Goal: Task Accomplishment & Management: Complete application form

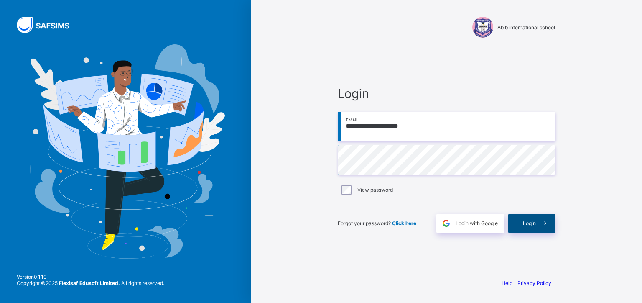
click at [525, 223] on span "Login" at bounding box center [529, 223] width 13 height 6
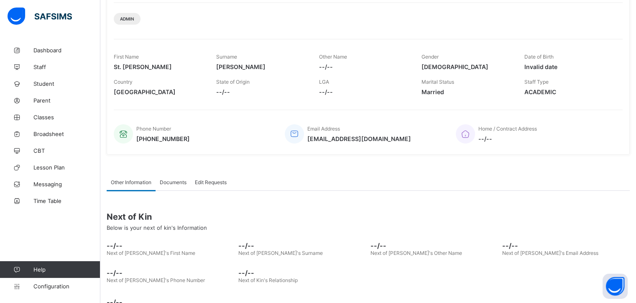
scroll to position [130, 0]
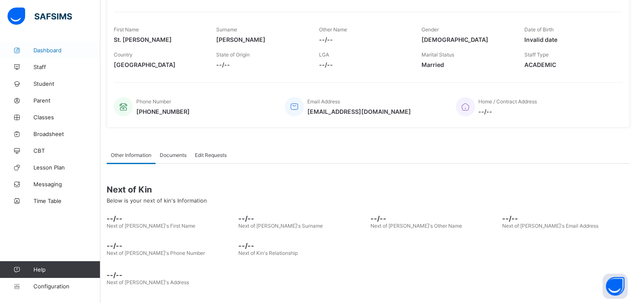
click at [45, 48] on span "Dashboard" at bounding box center [66, 50] width 67 height 7
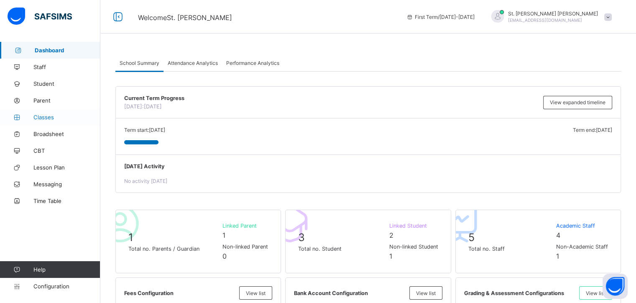
click at [51, 119] on span "Classes" at bounding box center [66, 117] width 67 height 7
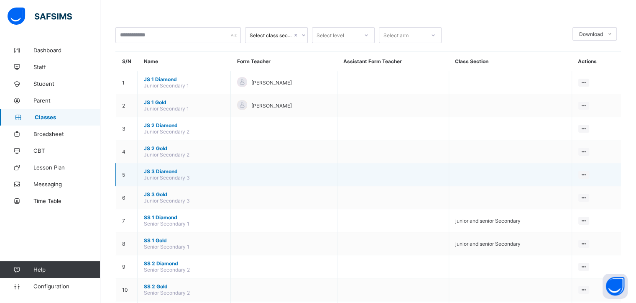
scroll to position [42, 0]
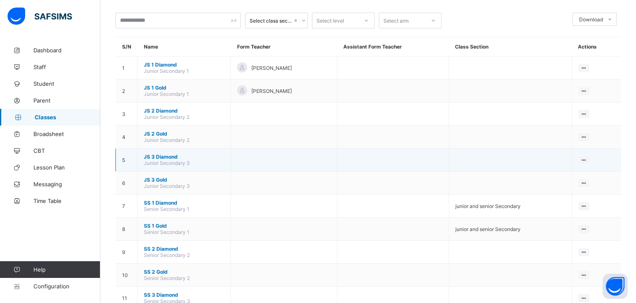
click at [164, 156] on span "JS 3 Diamond" at bounding box center [184, 156] width 80 height 6
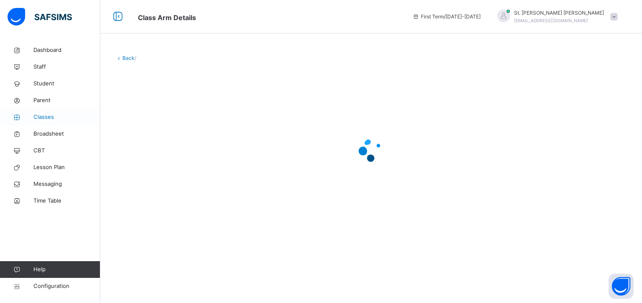
click at [45, 118] on span "Classes" at bounding box center [66, 117] width 67 height 8
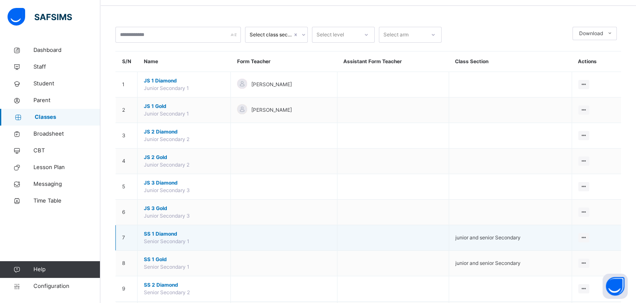
scroll to position [42, 0]
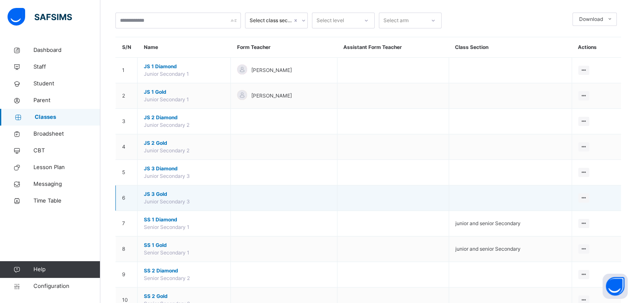
click at [160, 193] on span "JS 3 Gold" at bounding box center [184, 194] width 80 height 8
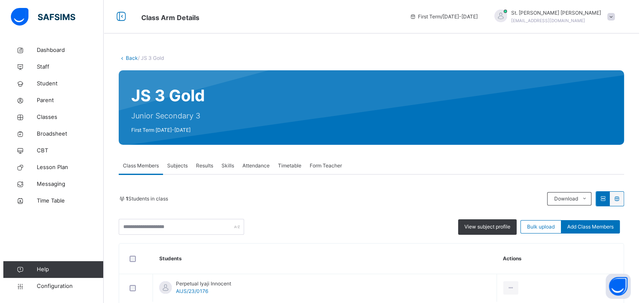
scroll to position [45, 0]
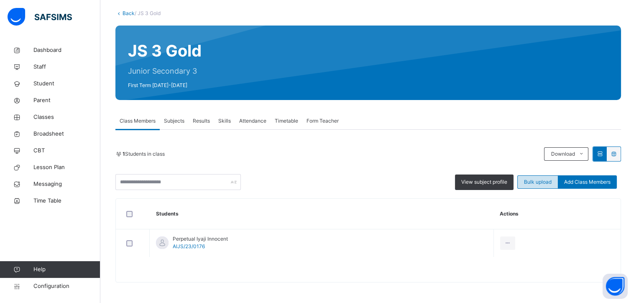
click at [538, 181] on span "Bulk upload" at bounding box center [538, 182] width 28 height 8
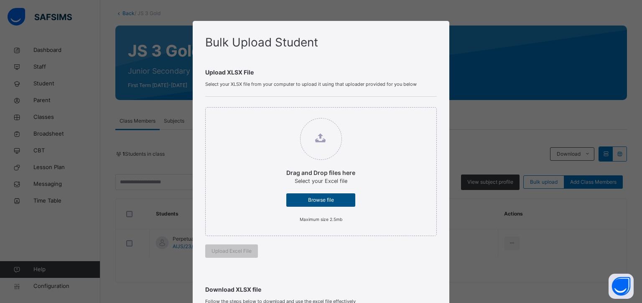
click at [304, 201] on span "Browse file" at bounding box center [321, 200] width 56 height 8
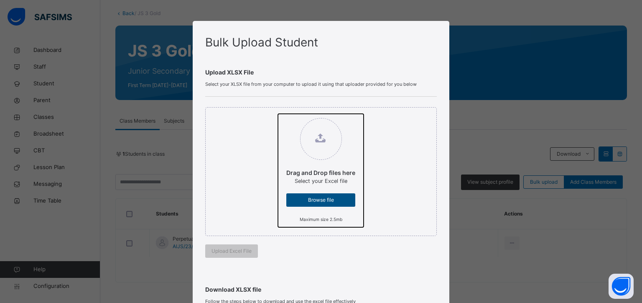
click at [278, 114] on input "Drag and Drop files here Select your Excel file Browse file Maximum size 2.5mb" at bounding box center [278, 114] width 0 height 0
type input "**********"
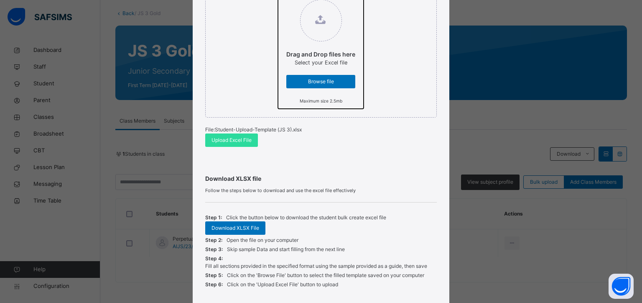
scroll to position [125, 0]
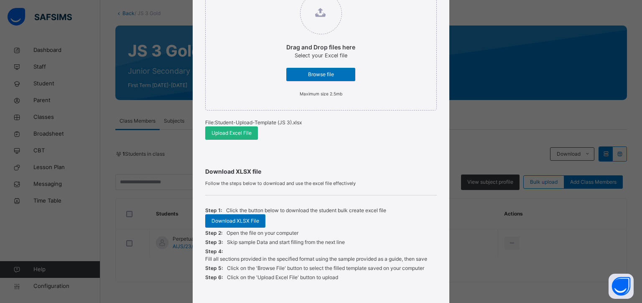
click at [230, 133] on span "Upload Excel File" at bounding box center [231, 133] width 40 height 8
click at [229, 133] on span "Upload Excel File" at bounding box center [231, 133] width 40 height 8
click at [228, 132] on span "Upload Excel File" at bounding box center [231, 133] width 40 height 8
click at [218, 132] on span "Upload Excel File" at bounding box center [231, 133] width 40 height 8
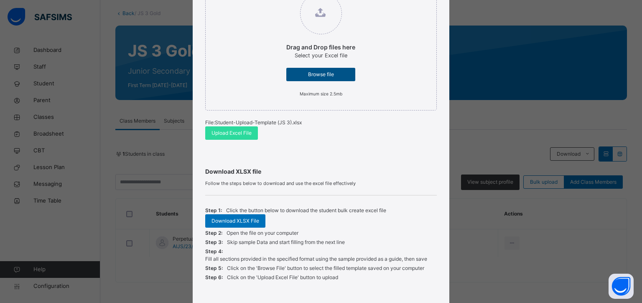
click at [309, 76] on span "Browse file" at bounding box center [321, 75] width 56 height 8
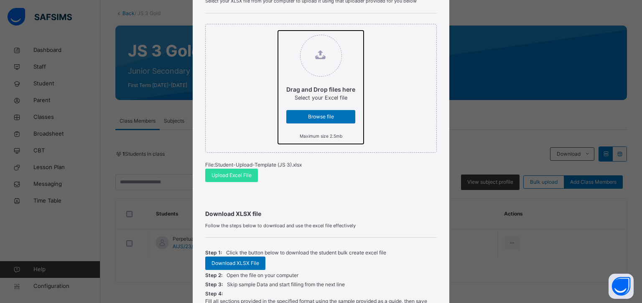
scroll to position [84, 0]
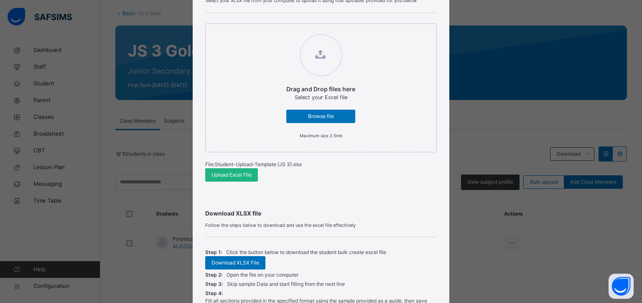
click at [226, 178] on span "Upload Excel File" at bounding box center [231, 175] width 40 height 8
click at [217, 175] on span "Upload Excel File" at bounding box center [231, 175] width 40 height 8
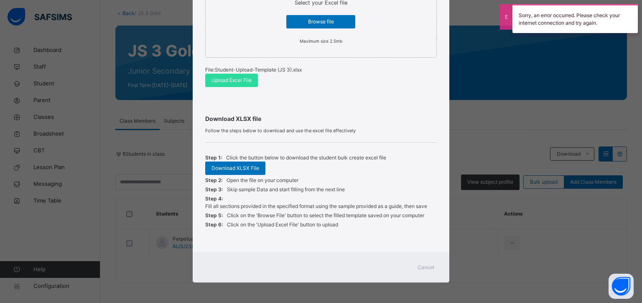
scroll to position [178, 0]
click at [420, 266] on span "Cancel" at bounding box center [426, 267] width 17 height 8
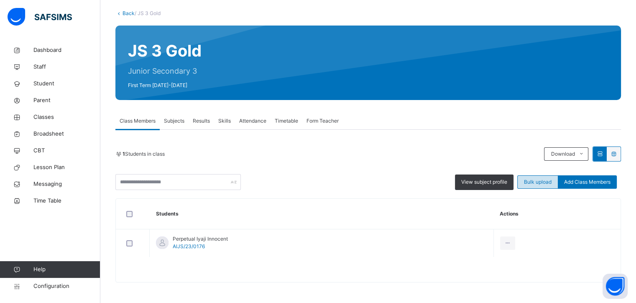
click at [535, 180] on span "Bulk upload" at bounding box center [538, 182] width 28 height 8
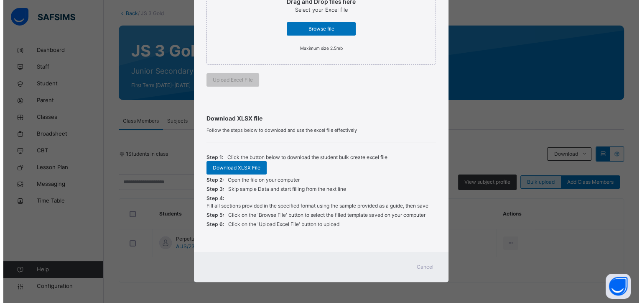
scroll to position [171, 0]
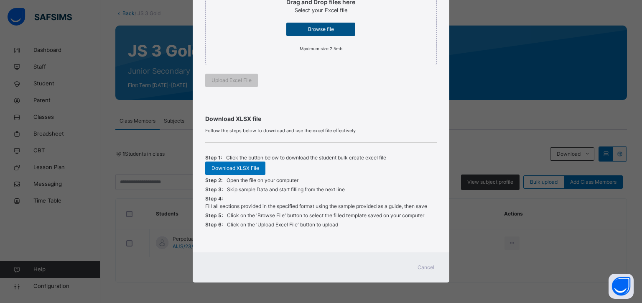
click at [316, 29] on span "Browse file" at bounding box center [321, 29] width 56 height 8
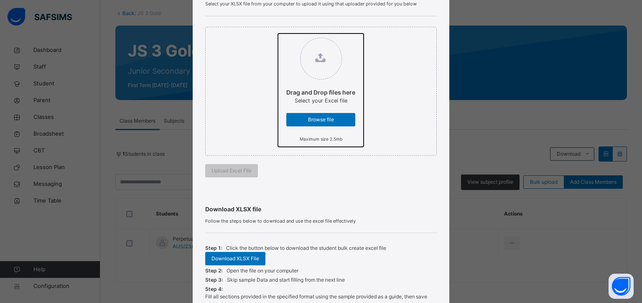
scroll to position [84, 0]
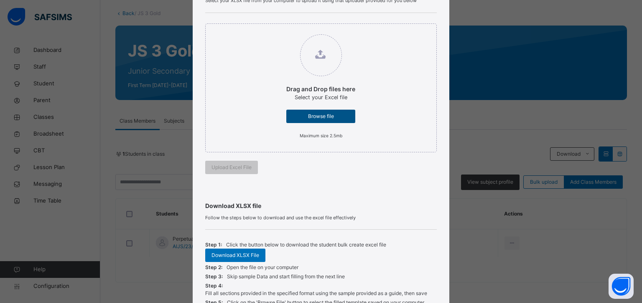
click at [309, 114] on span "Browse file" at bounding box center [321, 116] width 56 height 8
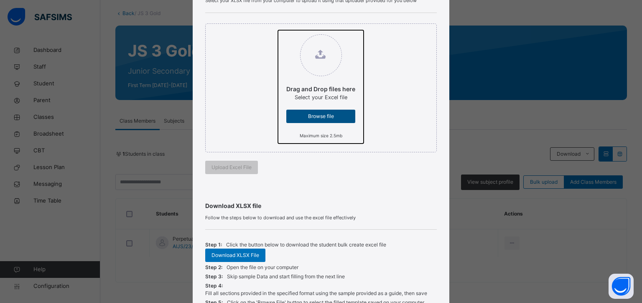
click at [278, 30] on input "Drag and Drop files here Select your Excel file Browse file Maximum size 2.5mb" at bounding box center [278, 30] width 0 height 0
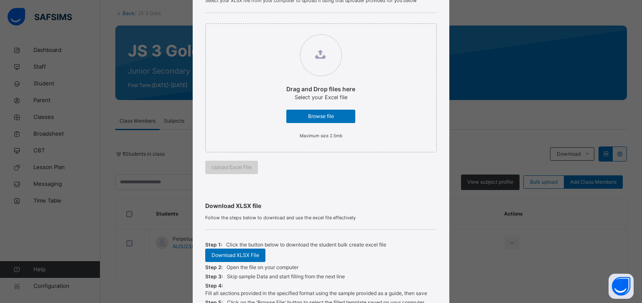
click at [231, 165] on span "Upload Excel File" at bounding box center [231, 167] width 40 height 8
click at [313, 121] on div "Browse file" at bounding box center [320, 116] width 69 height 13
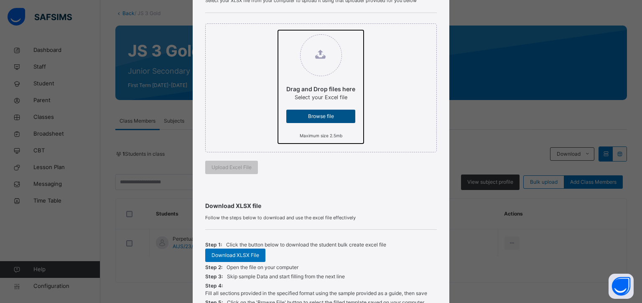
click at [278, 30] on input "Drag and Drop files here Select your Excel file Browse file Maximum size 2.5mb" at bounding box center [278, 30] width 0 height 0
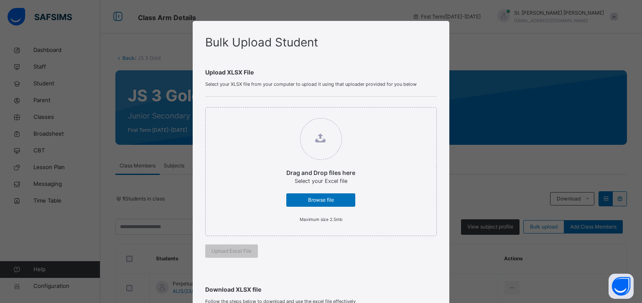
scroll to position [45, 0]
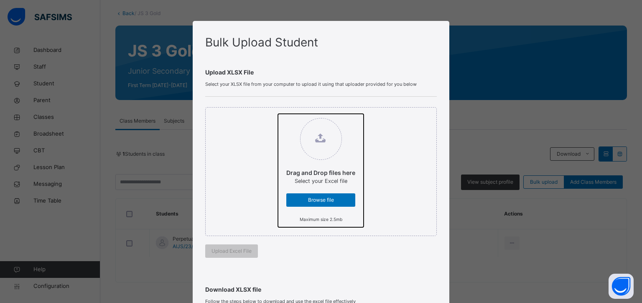
type input "**********"
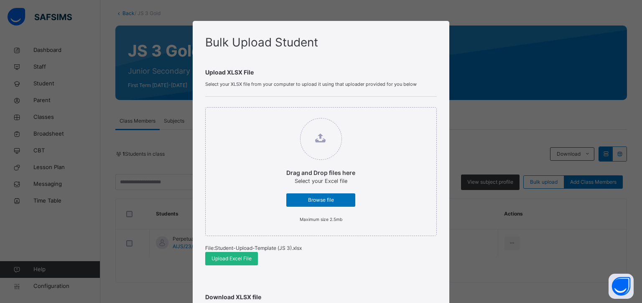
click at [229, 258] on span "Upload Excel File" at bounding box center [231, 259] width 40 height 8
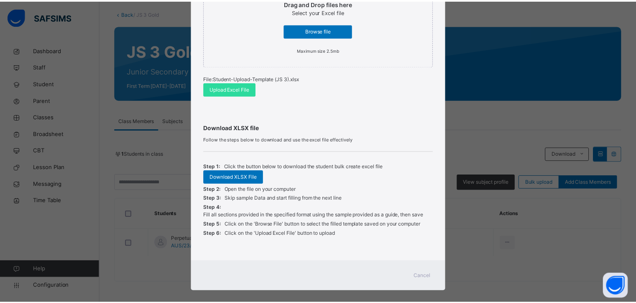
scroll to position [178, 0]
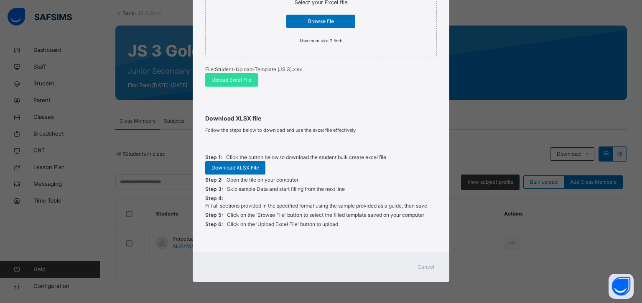
click at [421, 266] on span "Cancel" at bounding box center [426, 267] width 17 height 8
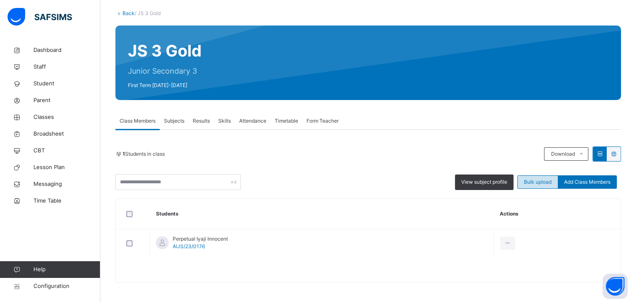
click at [532, 182] on span "Bulk upload" at bounding box center [538, 182] width 28 height 8
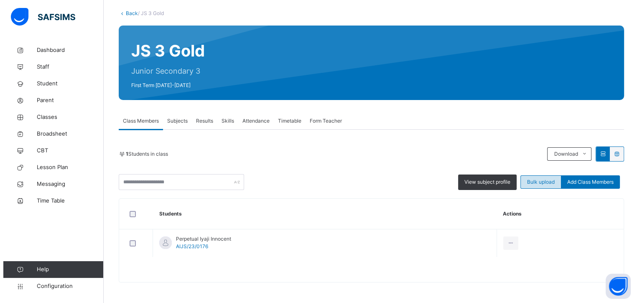
scroll to position [171, 0]
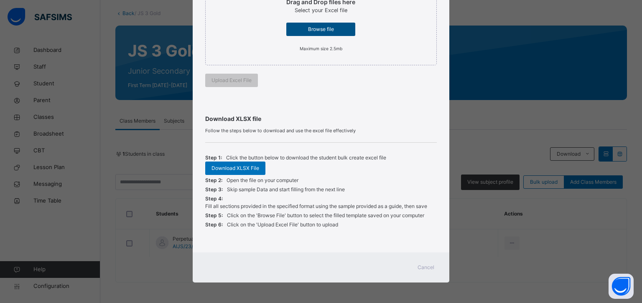
click at [322, 31] on span "Browse file" at bounding box center [321, 29] width 56 height 8
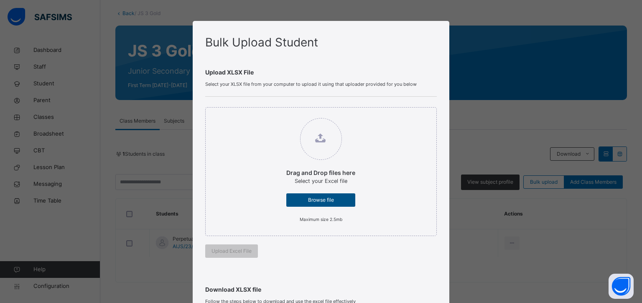
click at [318, 203] on span "Browse file" at bounding box center [321, 200] width 56 height 8
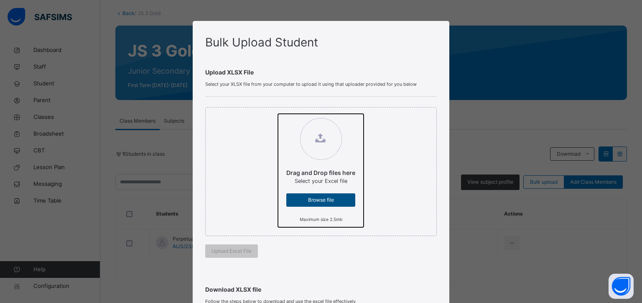
click at [278, 114] on input "Drag and Drop files here Select your Excel file Browse file Maximum size 2.5mb" at bounding box center [278, 114] width 0 height 0
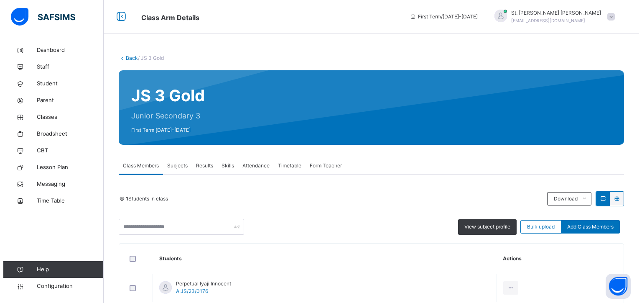
scroll to position [45, 0]
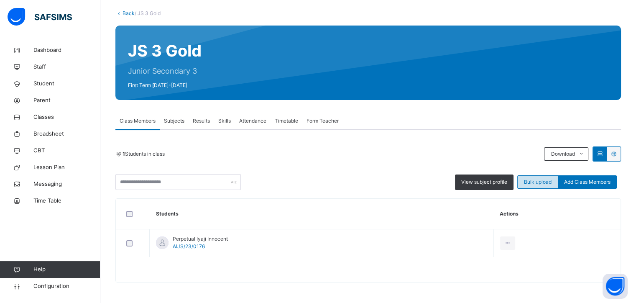
click at [541, 183] on span "Bulk upload" at bounding box center [538, 182] width 28 height 8
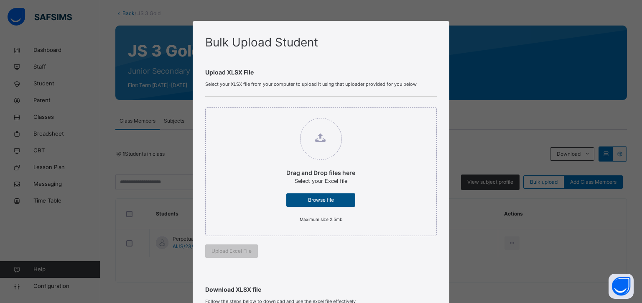
click at [313, 201] on span "Browse file" at bounding box center [321, 200] width 56 height 8
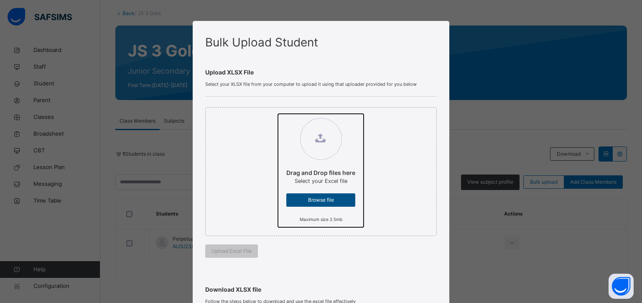
click at [278, 114] on input "Drag and Drop files here Select your Excel file Browse file Maximum size 2.5mb" at bounding box center [278, 114] width 0 height 0
type input "**********"
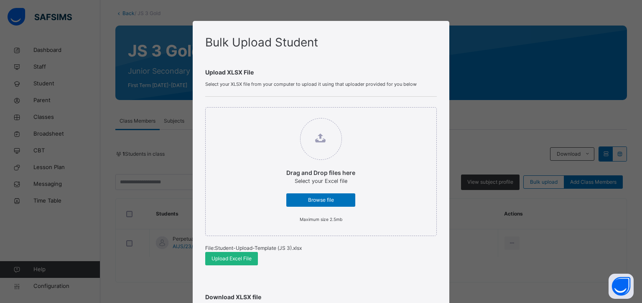
click at [234, 257] on span "Upload Excel File" at bounding box center [231, 259] width 40 height 8
click at [220, 255] on span "Upload Excel File" at bounding box center [231, 259] width 40 height 8
click at [303, 199] on span "Browse file" at bounding box center [321, 200] width 56 height 8
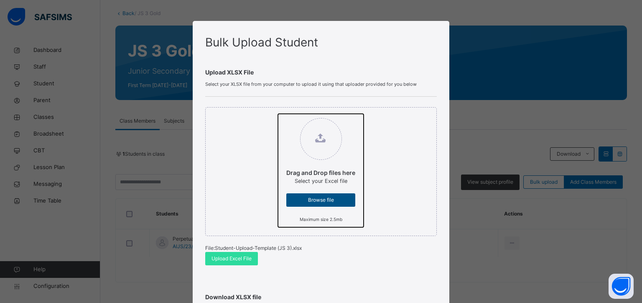
click at [278, 114] on input "Drag and Drop files here Select your Excel file Browse file Maximum size 2.5mb" at bounding box center [278, 114] width 0 height 0
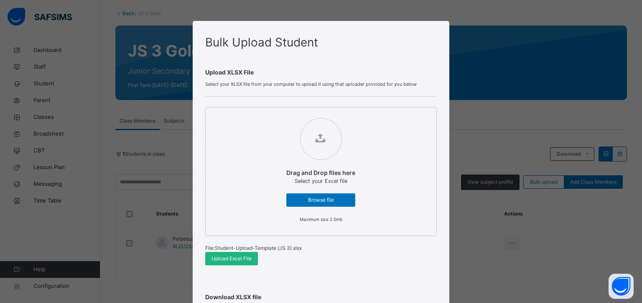
click at [242, 257] on span "Upload Excel File" at bounding box center [231, 259] width 40 height 8
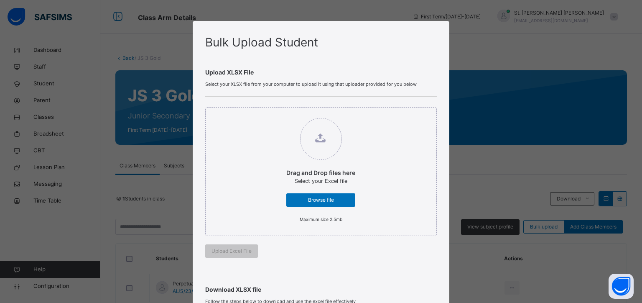
scroll to position [45, 0]
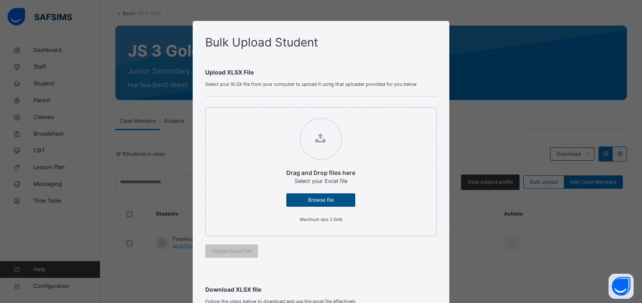
click at [298, 193] on div "Browse file" at bounding box center [320, 199] width 69 height 13
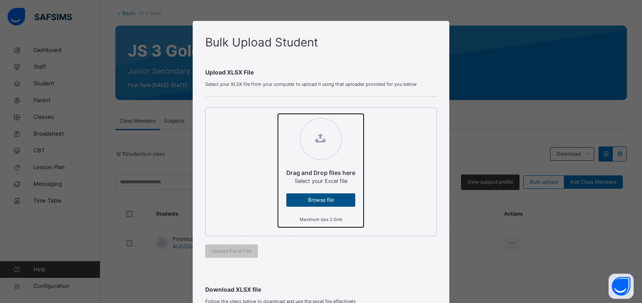
click at [278, 114] on input "Drag and Drop files here Select your Excel file Browse file Maximum size 2.5mb" at bounding box center [278, 114] width 0 height 0
type input "**********"
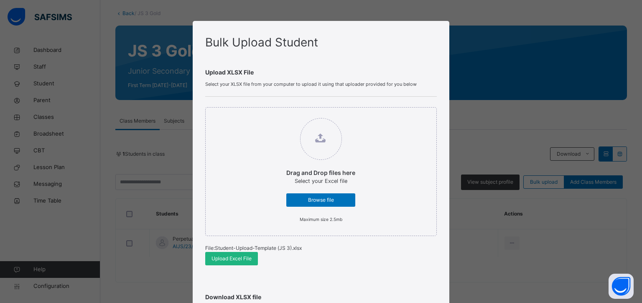
click at [224, 258] on span "Upload Excel File" at bounding box center [231, 259] width 40 height 8
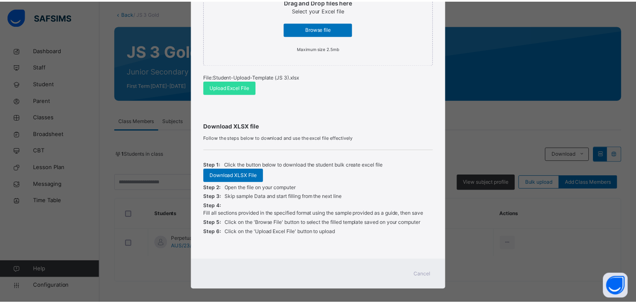
scroll to position [178, 0]
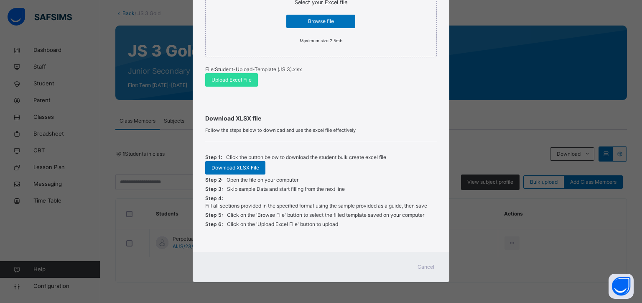
click at [423, 265] on span "Cancel" at bounding box center [426, 267] width 17 height 8
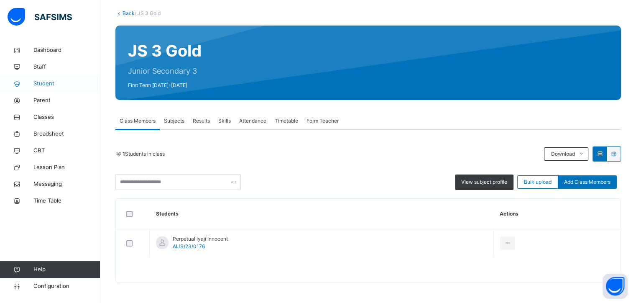
click at [46, 84] on span "Student" at bounding box center [66, 83] width 67 height 8
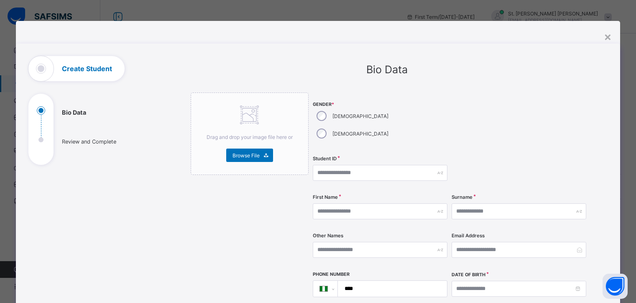
select select "**"
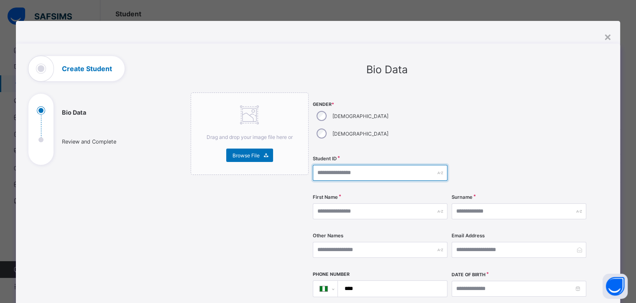
click at [321, 165] on input "text" at bounding box center [380, 173] width 135 height 16
paste input "**********"
type input "**********"
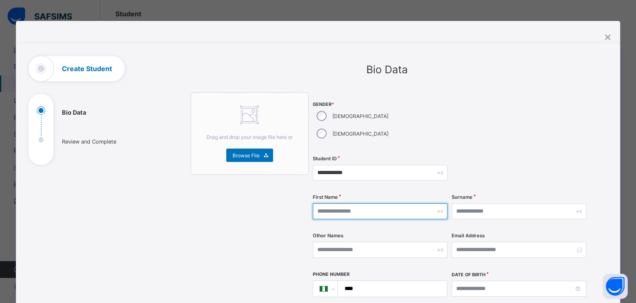
click at [347, 203] on input "text" at bounding box center [380, 211] width 135 height 16
paste input "********"
type input "********"
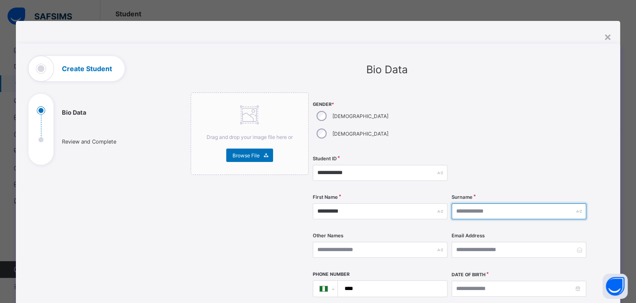
click at [465, 203] on input "text" at bounding box center [518, 211] width 135 height 16
paste input "*******"
type input "*******"
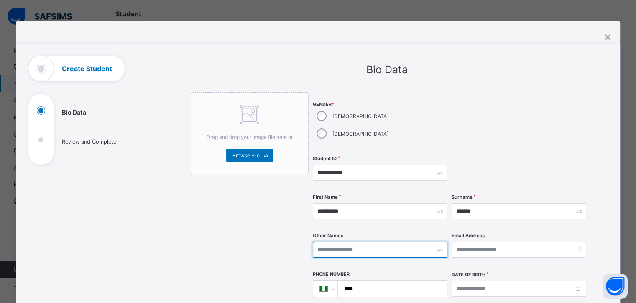
click at [357, 242] on input "text" at bounding box center [380, 250] width 135 height 16
paste input "******"
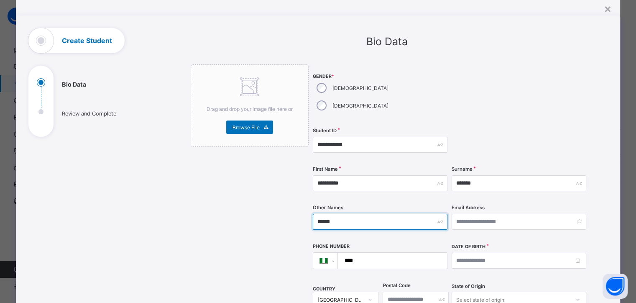
scroll to position [84, 0]
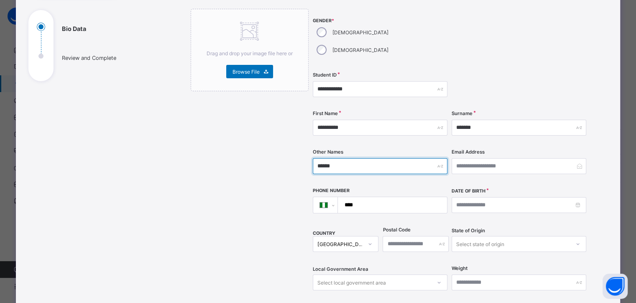
type input "******"
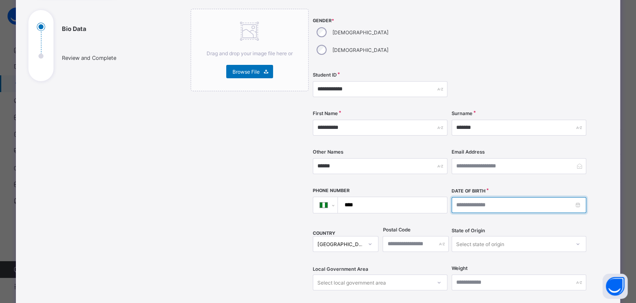
click at [456, 197] on input at bounding box center [518, 205] width 135 height 16
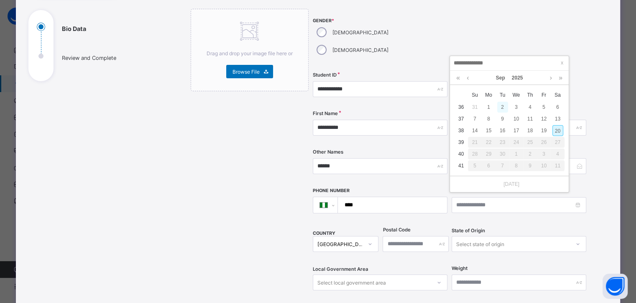
click at [498, 104] on div "2" at bounding box center [502, 107] width 11 height 11
type input "**********"
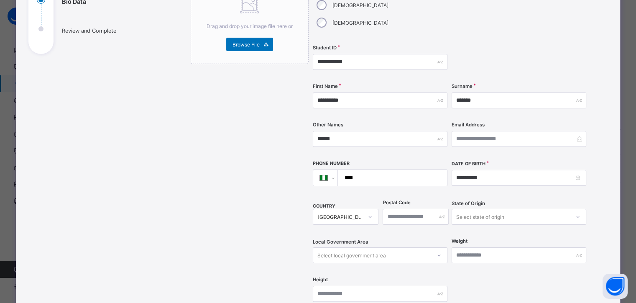
scroll to position [125, 0]
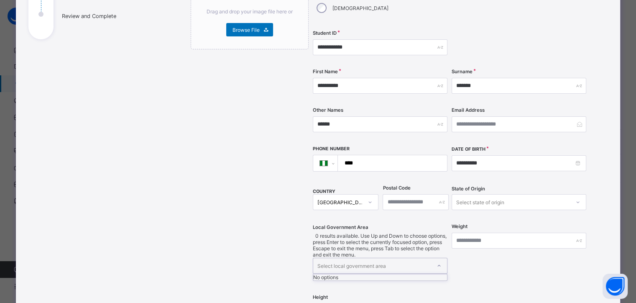
click at [366, 257] on div "Select local government area" at bounding box center [351, 265] width 69 height 16
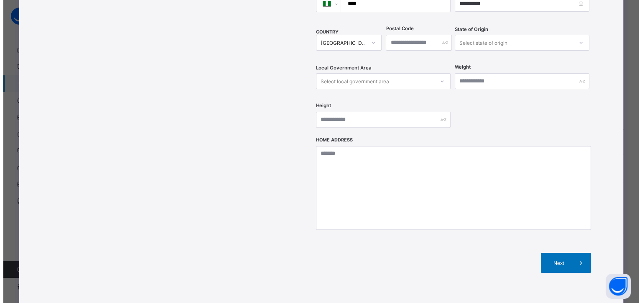
scroll to position [328, 0]
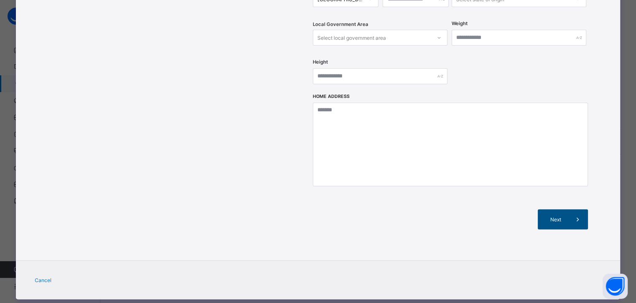
click at [562, 216] on span "Next" at bounding box center [556, 219] width 24 height 6
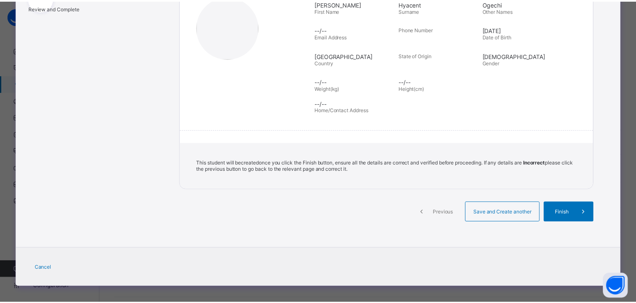
scroll to position [129, 0]
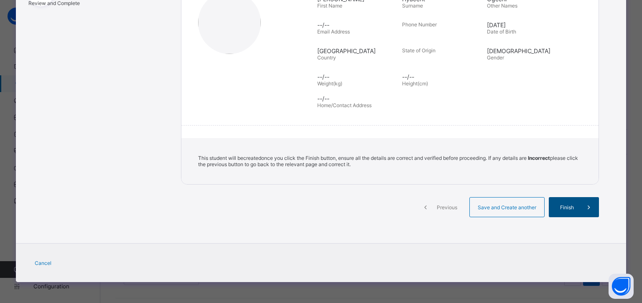
click at [560, 206] on span "Finish" at bounding box center [567, 207] width 24 height 6
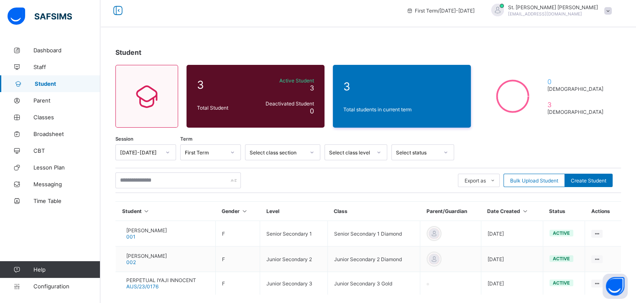
scroll to position [0, 0]
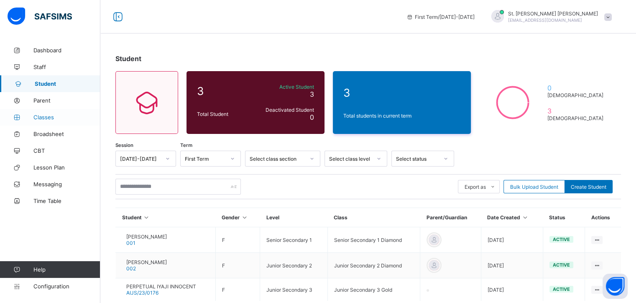
click at [46, 117] on span "Classes" at bounding box center [66, 117] width 67 height 7
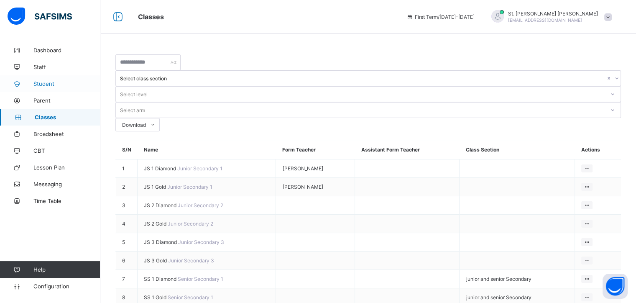
click at [47, 84] on span "Student" at bounding box center [66, 83] width 67 height 7
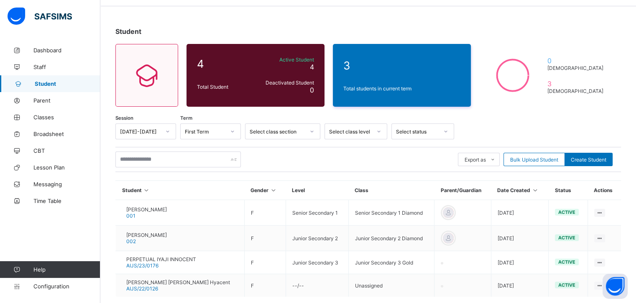
scroll to position [42, 0]
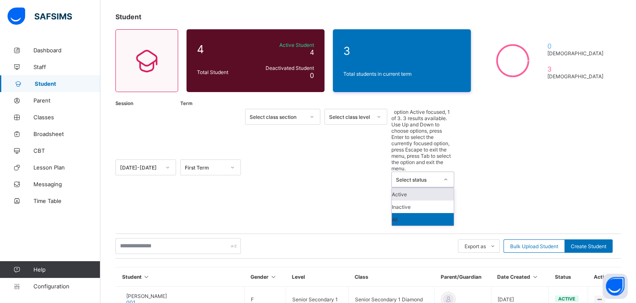
click at [431, 171] on div "Select status" at bounding box center [422, 179] width 63 height 16
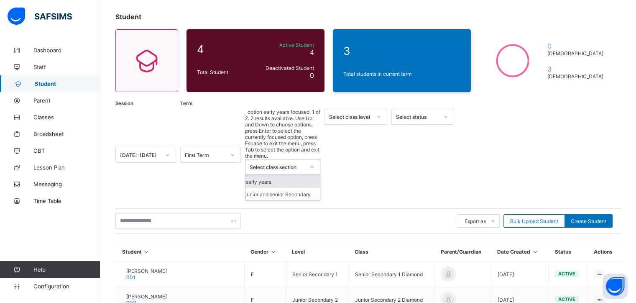
click at [258, 164] on div "Select class section" at bounding box center [277, 167] width 55 height 6
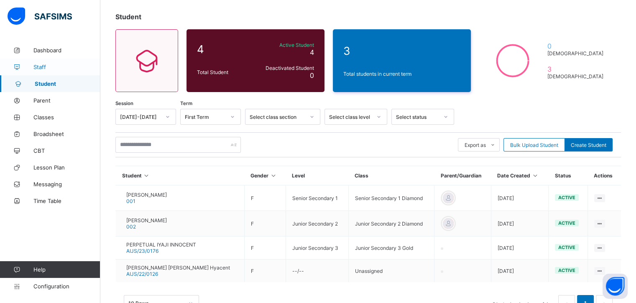
click at [46, 66] on span "Staff" at bounding box center [66, 67] width 67 height 7
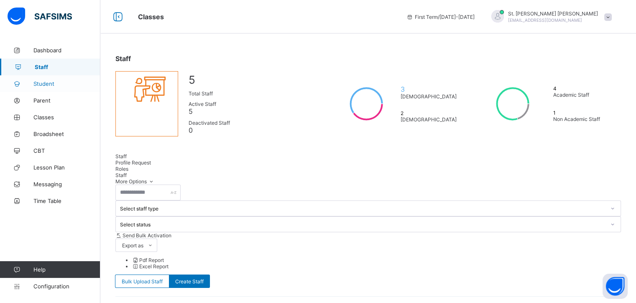
click at [43, 83] on span "Student" at bounding box center [66, 83] width 67 height 7
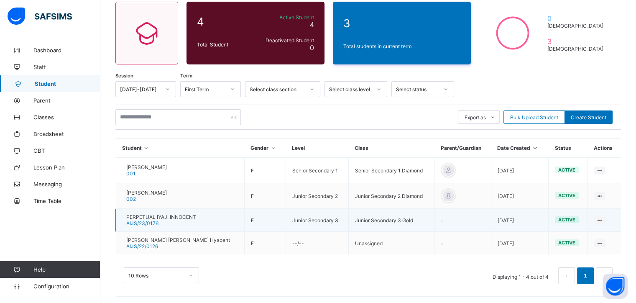
scroll to position [71, 0]
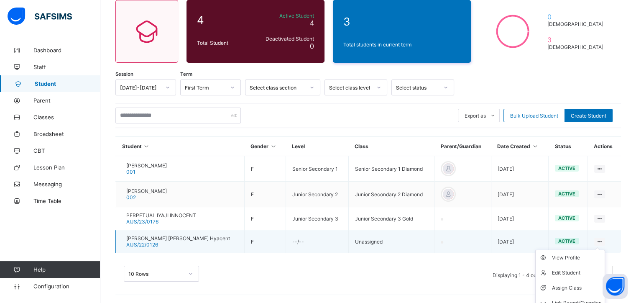
click at [601, 240] on icon at bounding box center [599, 241] width 7 height 6
click at [568, 287] on div "Assign Class" at bounding box center [576, 287] width 50 height 8
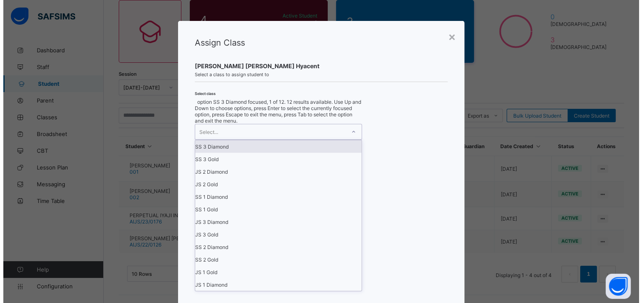
scroll to position [0, 0]
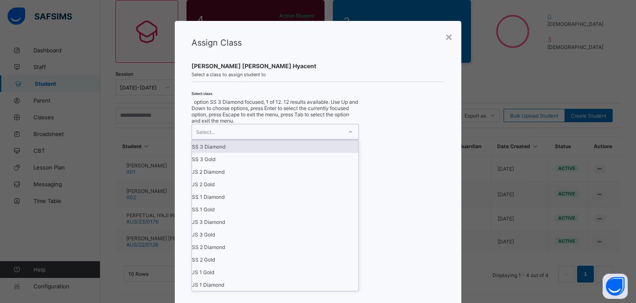
click at [348, 136] on icon at bounding box center [350, 131] width 5 height 8
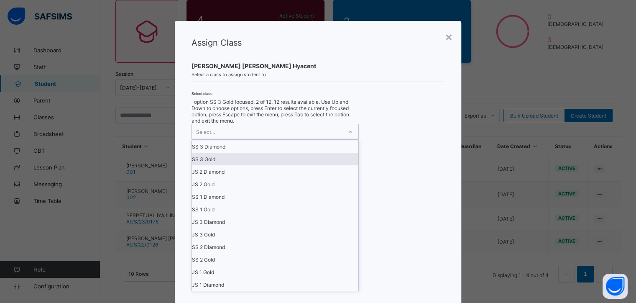
click at [219, 165] on div "SS 3 Gold" at bounding box center [275, 159] width 166 height 13
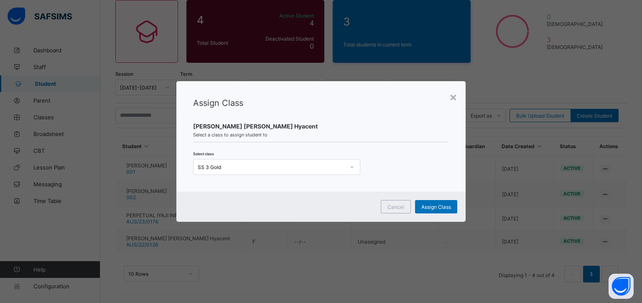
drag, startPoint x: 282, startPoint y: 97, endPoint x: 317, endPoint y: 74, distance: 42.5
click at [317, 74] on div "× Assign Class Michelle Ogechi Hyacent Select a class to assign student to Sele…" at bounding box center [321, 151] width 642 height 303
click at [436, 206] on span "Assign Class" at bounding box center [436, 207] width 30 height 6
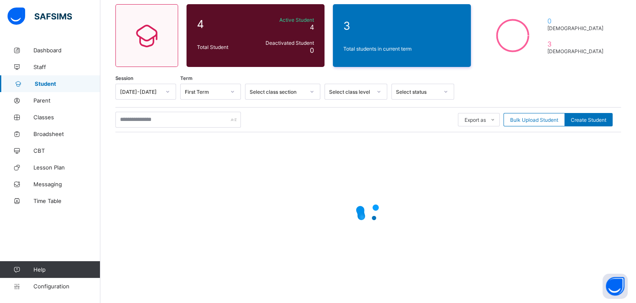
scroll to position [71, 0]
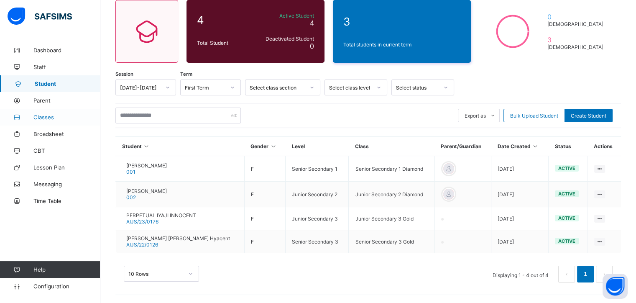
click at [38, 119] on span "Classes" at bounding box center [66, 117] width 67 height 7
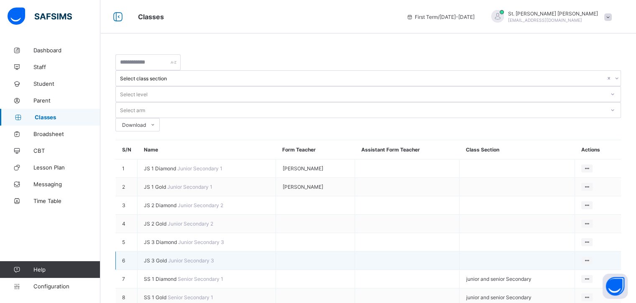
click at [160, 257] on span "JS 3 Gold" at bounding box center [156, 260] width 24 height 6
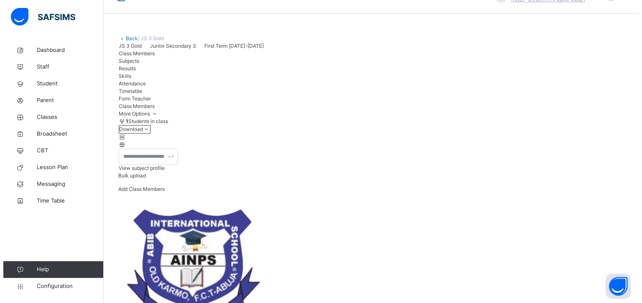
scroll to position [45, 0]
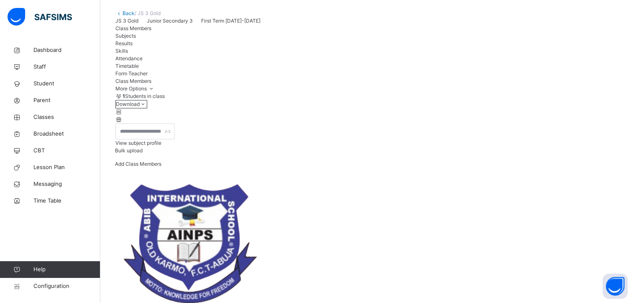
click at [143, 153] on span "Bulk upload" at bounding box center [129, 150] width 28 height 6
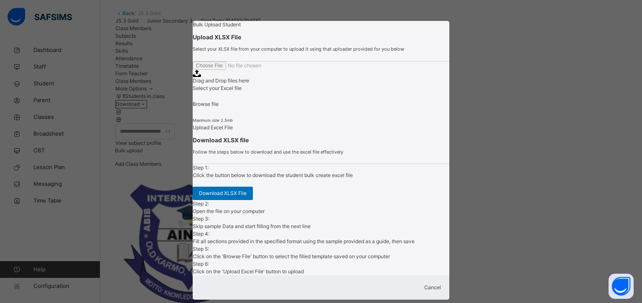
click at [219, 107] on span "Browse file" at bounding box center [206, 104] width 26 height 6
click at [306, 70] on input "Drag and Drop files here Select your Excel file Browse file Maximum size 2.5mb" at bounding box center [250, 65] width 114 height 8
type input "**********"
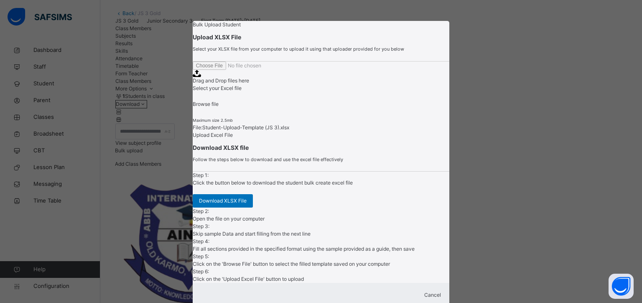
click at [233, 138] on span "Upload Excel File" at bounding box center [213, 135] width 40 height 6
click at [484, 147] on div "Bulk Upload Student Upload XLSX File Select your XLSX file from your computer t…" at bounding box center [321, 151] width 642 height 303
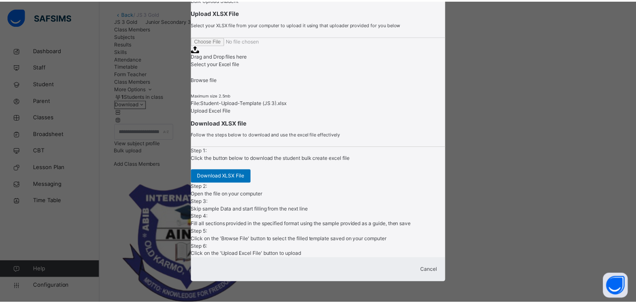
scroll to position [167, 0]
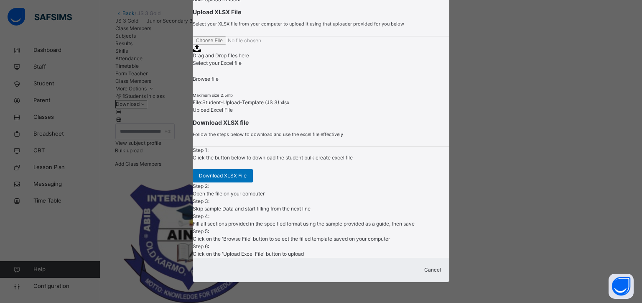
click at [428, 272] on span "Cancel" at bounding box center [432, 269] width 17 height 6
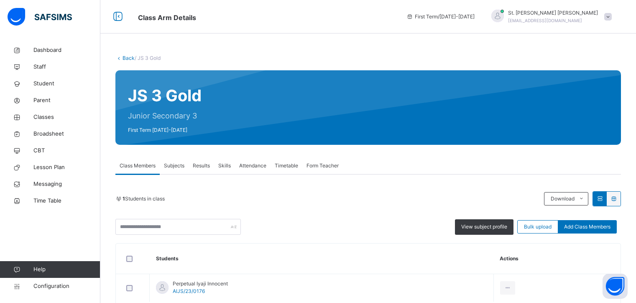
scroll to position [45, 0]
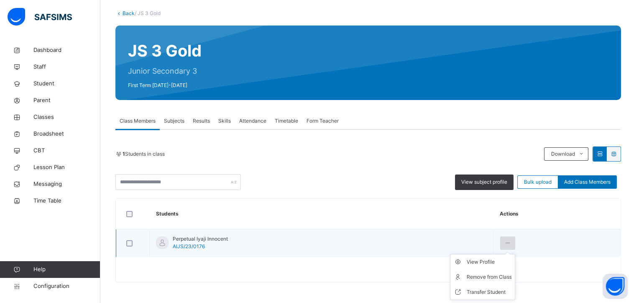
click at [511, 241] on icon at bounding box center [507, 243] width 7 height 8
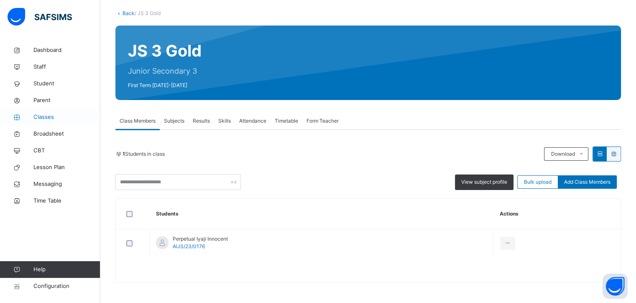
click at [45, 114] on span "Classes" at bounding box center [66, 117] width 67 height 8
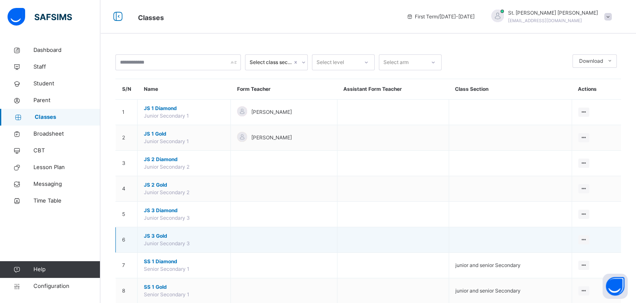
click at [160, 233] on span "JS 3 Gold" at bounding box center [184, 236] width 80 height 8
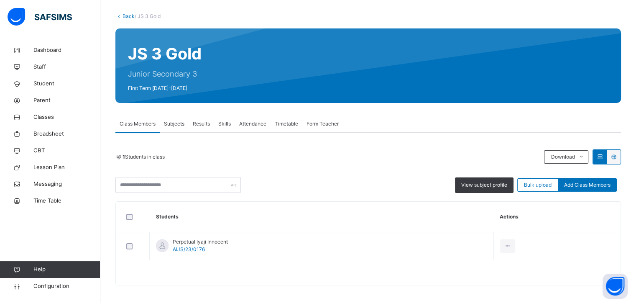
scroll to position [45, 0]
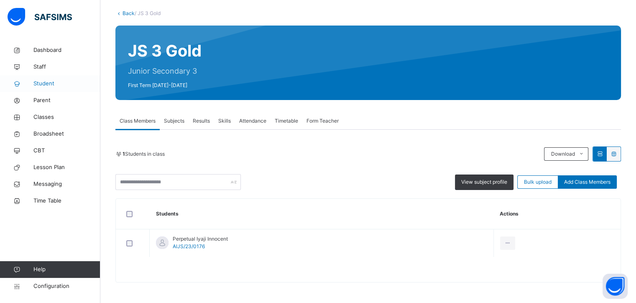
click at [44, 83] on span "Student" at bounding box center [66, 83] width 67 height 8
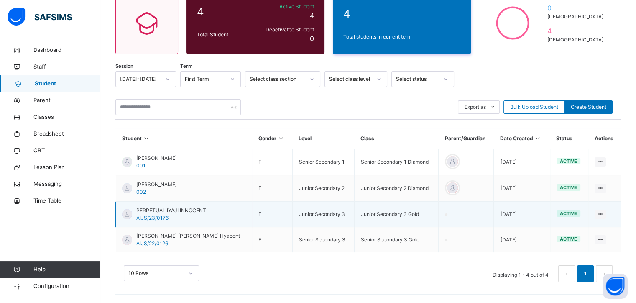
scroll to position [80, 0]
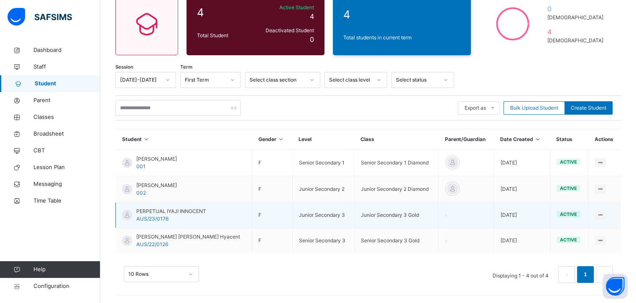
click at [398, 213] on td "Junior Secondary 3 Gold" at bounding box center [396, 214] width 84 height 25
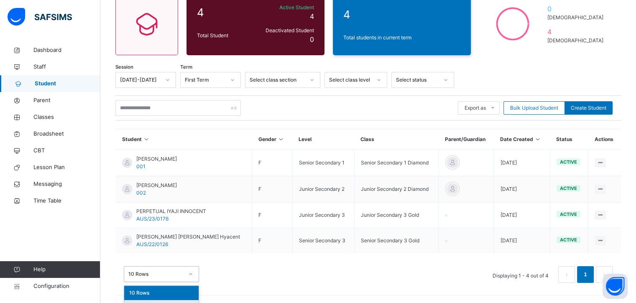
scroll to position [105, 0]
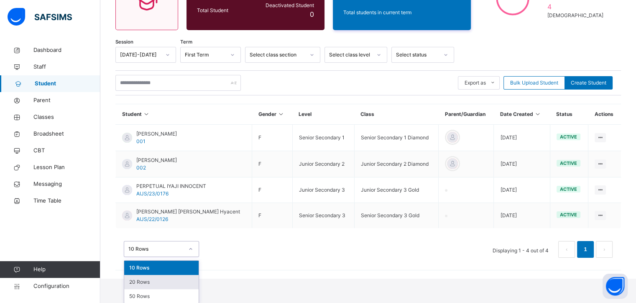
click at [171, 257] on div "option 20 Rows focused, 2 of 3. 3 results available. Use Up and Down to choose …" at bounding box center [161, 249] width 75 height 16
click at [147, 281] on div "20 Rows" at bounding box center [161, 282] width 74 height 14
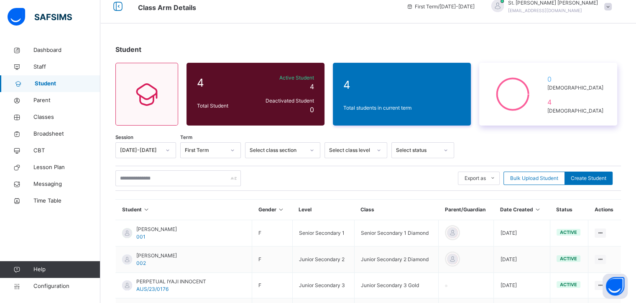
scroll to position [0, 0]
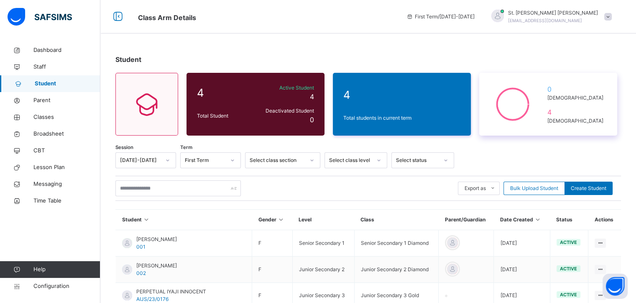
click at [522, 98] on icon at bounding box center [512, 104] width 46 height 42
click at [578, 96] on span "[DEMOGRAPHIC_DATA]" at bounding box center [577, 98] width 60 height 8
click at [610, 17] on span at bounding box center [608, 17] width 8 height 8
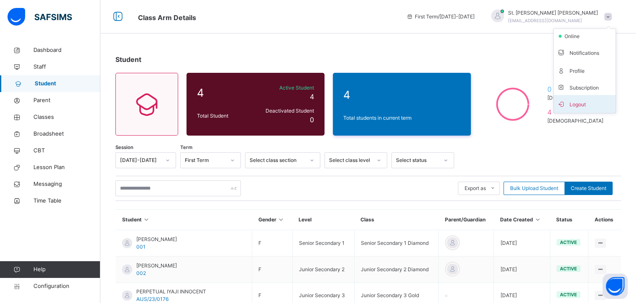
click at [585, 101] on span "Logout" at bounding box center [584, 103] width 55 height 11
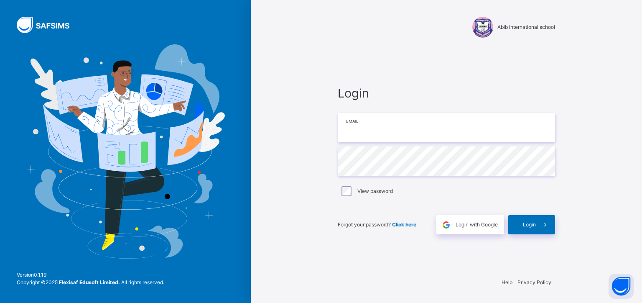
click at [377, 134] on input "email" at bounding box center [446, 127] width 217 height 29
type input "**********"
click at [531, 226] on span "Login" at bounding box center [529, 225] width 13 height 8
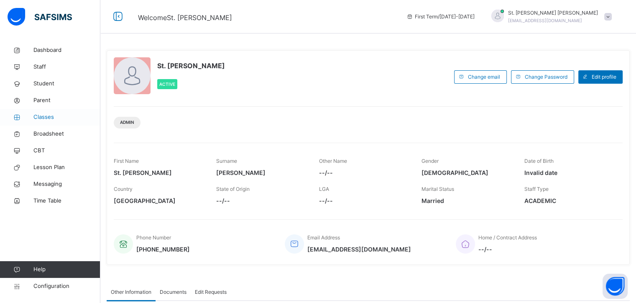
click at [45, 114] on span "Classes" at bounding box center [66, 117] width 67 height 8
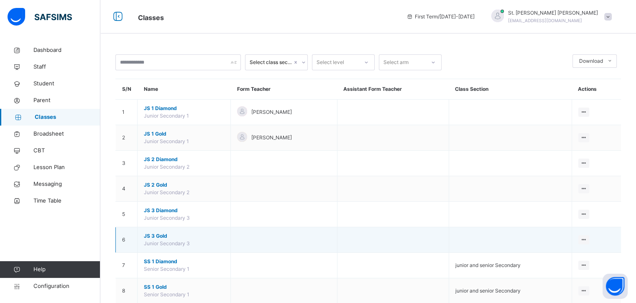
click at [158, 234] on span "JS 3 Gold" at bounding box center [184, 236] width 80 height 8
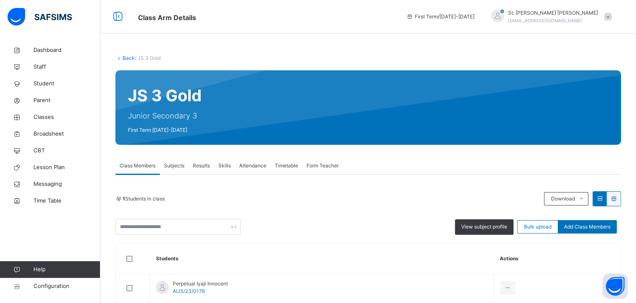
scroll to position [45, 0]
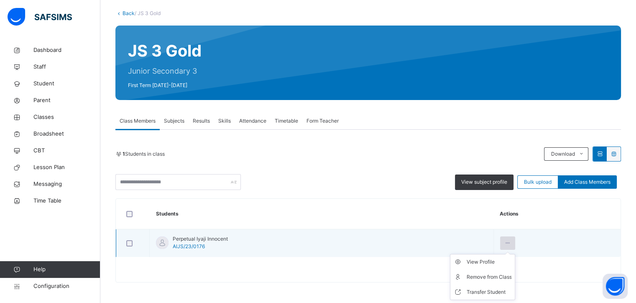
click at [511, 243] on icon at bounding box center [507, 243] width 7 height 8
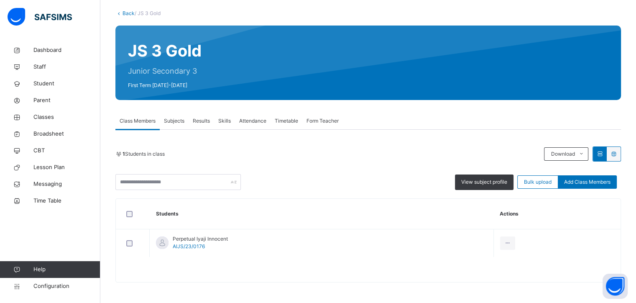
click at [264, 118] on span "Attendance" at bounding box center [252, 121] width 27 height 8
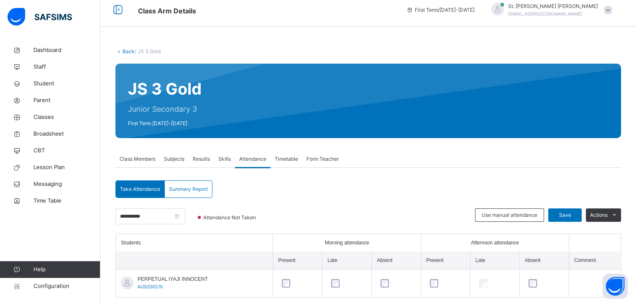
scroll to position [23, 0]
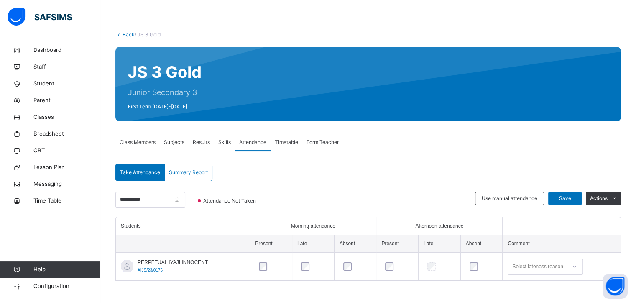
click at [309, 260] on div at bounding box center [313, 266] width 32 height 18
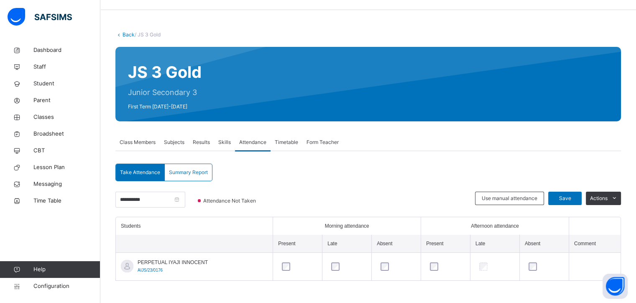
click at [172, 140] on span "Subjects" at bounding box center [174, 142] width 20 height 8
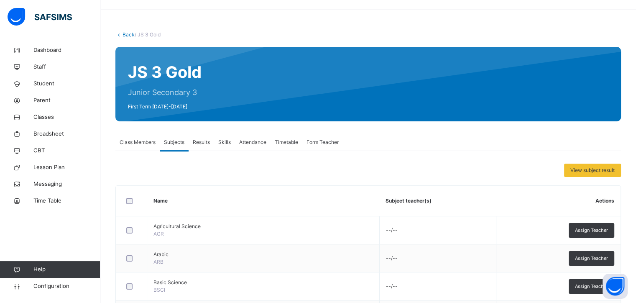
click at [288, 141] on span "Timetable" at bounding box center [286, 142] width 23 height 8
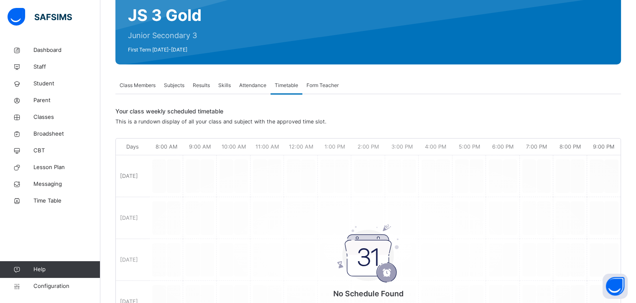
scroll to position [107, 0]
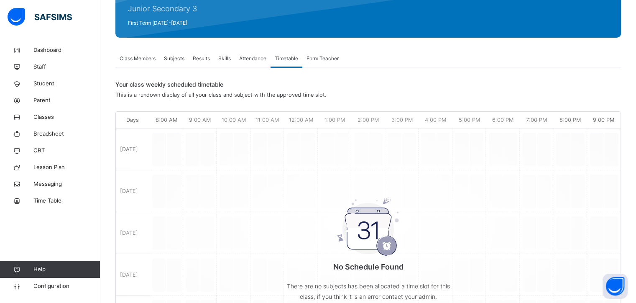
click at [316, 57] on span "Form Teacher" at bounding box center [322, 59] width 32 height 8
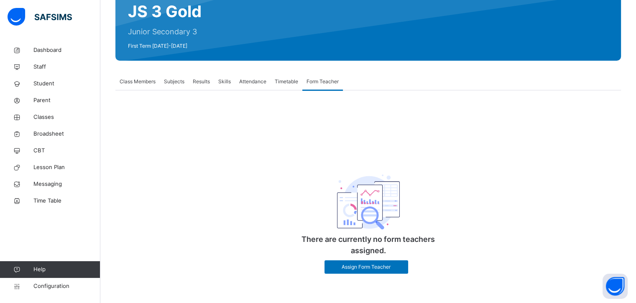
click at [135, 79] on span "Class Members" at bounding box center [138, 82] width 36 height 8
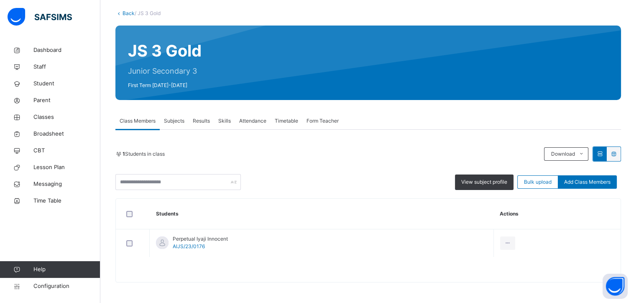
click at [174, 125] on div "Subjects" at bounding box center [174, 120] width 29 height 17
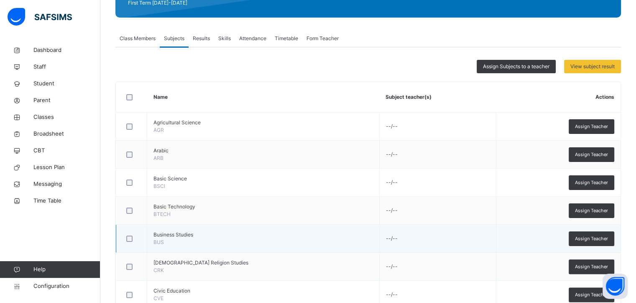
scroll to position [107, 0]
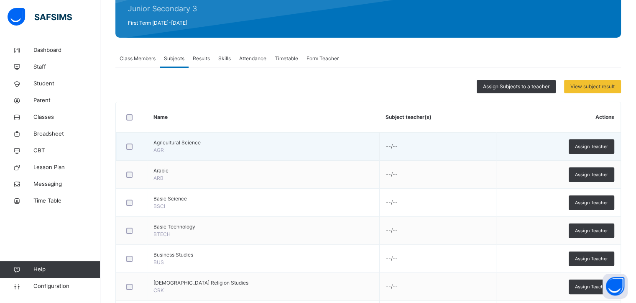
click at [394, 148] on td "--/--" at bounding box center [437, 146] width 117 height 28
click at [604, 145] on span "Assign Teacher" at bounding box center [591, 146] width 33 height 7
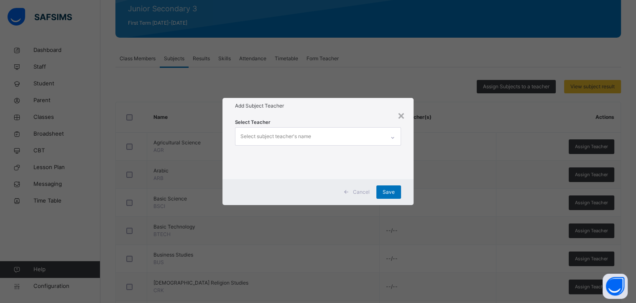
click at [395, 138] on icon at bounding box center [392, 137] width 5 height 8
click at [400, 114] on div "×" at bounding box center [401, 115] width 8 height 18
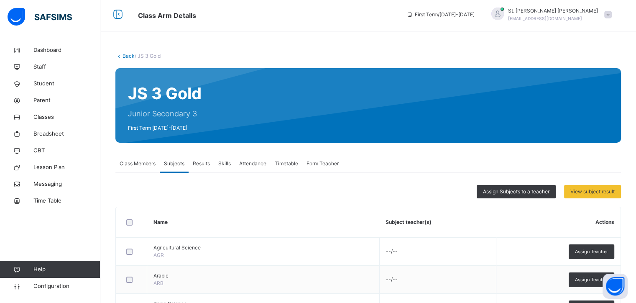
scroll to position [0, 0]
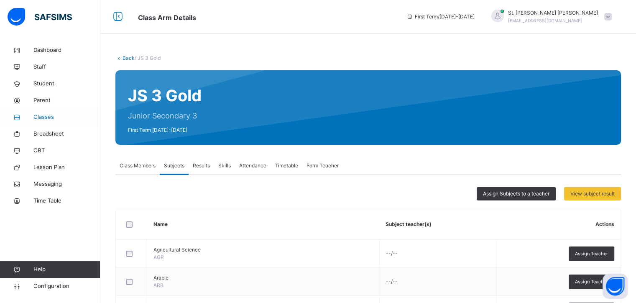
click at [46, 121] on span "Classes" at bounding box center [66, 117] width 67 height 8
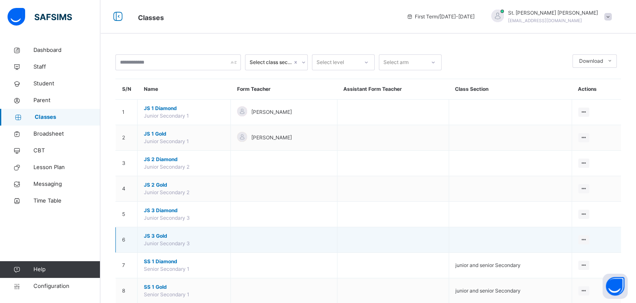
click at [157, 234] on span "JS 3 Gold" at bounding box center [184, 236] width 80 height 8
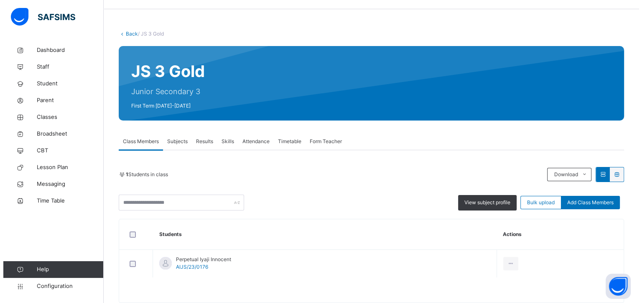
scroll to position [45, 0]
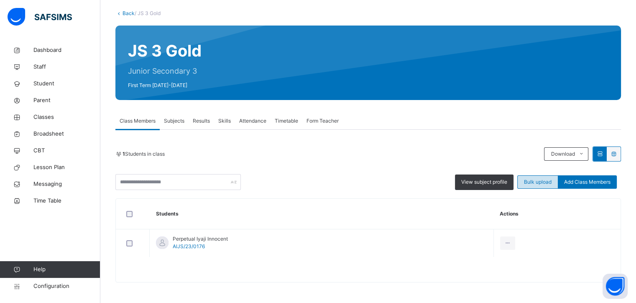
click at [541, 179] on span "Bulk upload" at bounding box center [538, 182] width 28 height 8
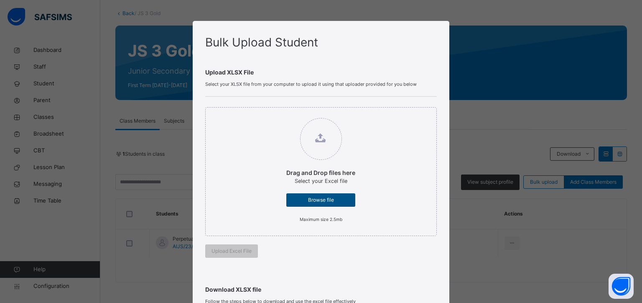
click at [306, 202] on span "Browse file" at bounding box center [321, 200] width 56 height 8
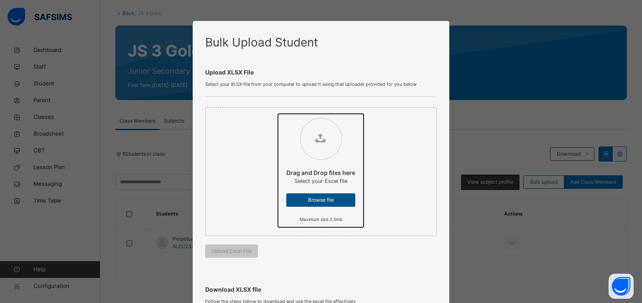
click at [278, 114] on input "Drag and Drop files here Select your Excel file Browse file Maximum size 2.5mb" at bounding box center [278, 114] width 0 height 0
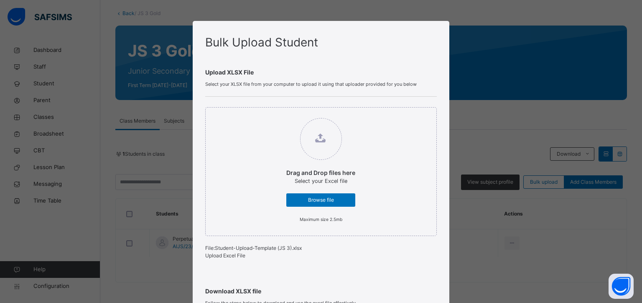
click at [230, 256] on span "Upload Excel File" at bounding box center [225, 255] width 40 height 6
click at [321, 193] on div "Browse file" at bounding box center [320, 199] width 69 height 13
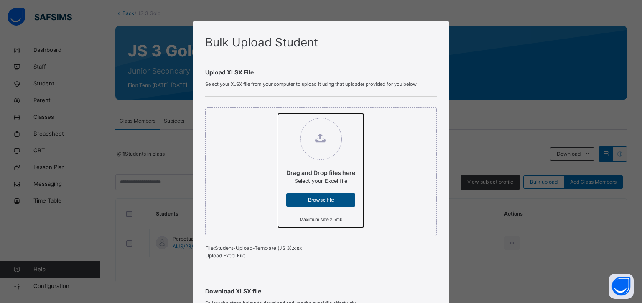
click at [278, 114] on input "Drag and Drop files here Select your Excel file Browse file Maximum size 2.5mb" at bounding box center [278, 114] width 0 height 0
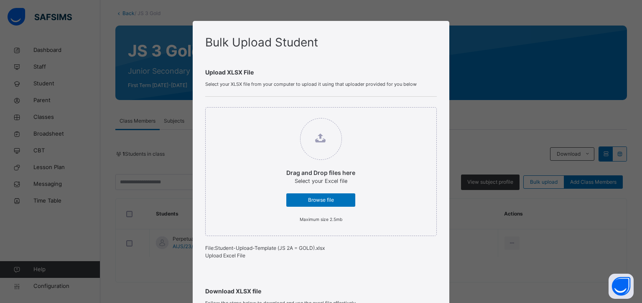
click at [229, 258] on span "Upload Excel File" at bounding box center [225, 255] width 40 height 6
click at [314, 196] on span "Browse file" at bounding box center [321, 200] width 56 height 8
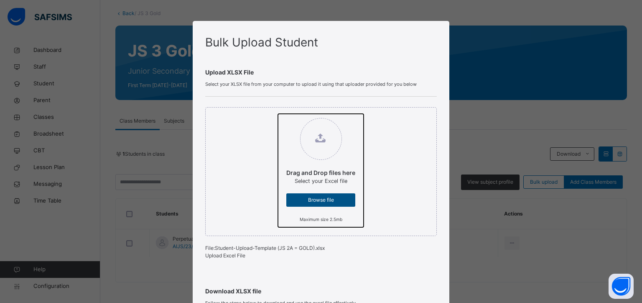
click at [278, 114] on input "Drag and Drop files here Select your Excel file Browse file Maximum size 2.5mb" at bounding box center [278, 114] width 0 height 0
type input "**********"
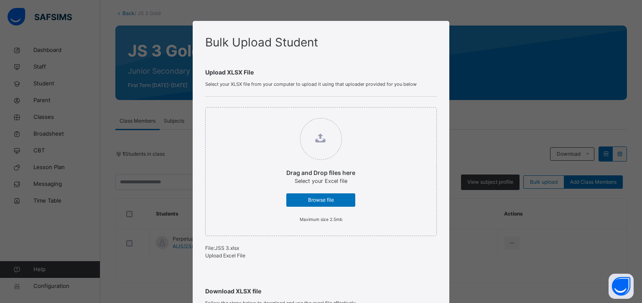
click at [231, 257] on span "Upload Excel File" at bounding box center [225, 255] width 40 height 6
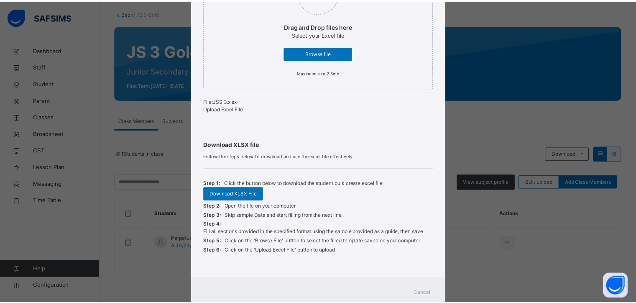
scroll to position [178, 0]
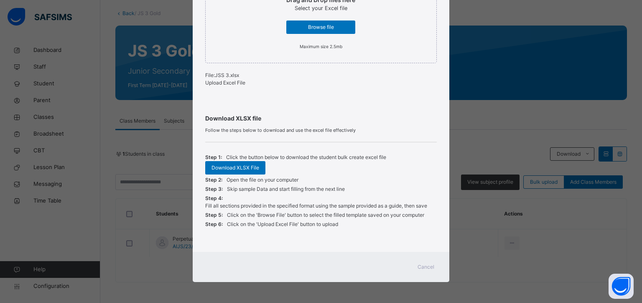
click at [420, 266] on span "Cancel" at bounding box center [426, 267] width 17 height 8
